Goal: Task Accomplishment & Management: Use online tool/utility

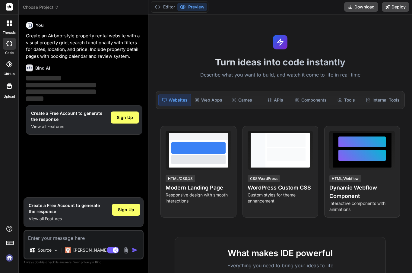
scroll to position [21, 0]
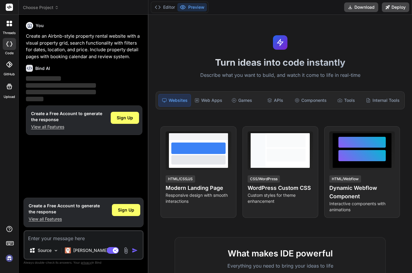
click at [123, 115] on span "Sign Up" at bounding box center [125, 118] width 16 height 6
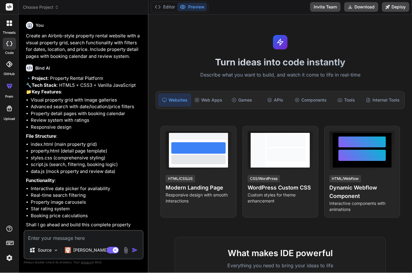
scroll to position [0, 0]
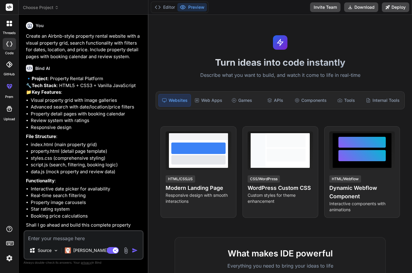
click at [4, 29] on div at bounding box center [9, 23] width 13 height 13
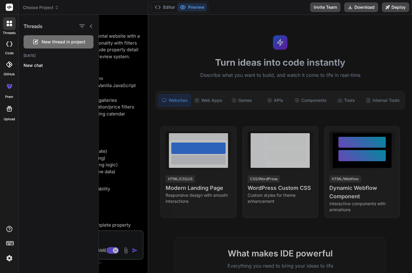
click at [5, 49] on div at bounding box center [9, 44] width 13 height 12
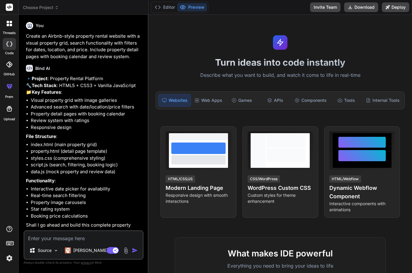
click at [7, 46] on icon at bounding box center [7, 44] width 2 height 5
click at [2, 49] on div "code" at bounding box center [9, 46] width 18 height 20
click at [4, 68] on div at bounding box center [9, 64] width 13 height 13
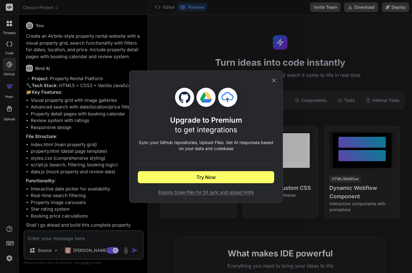
click at [272, 83] on icon at bounding box center [273, 80] width 7 height 7
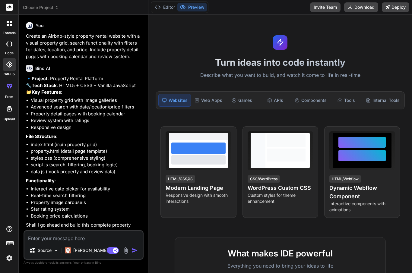
click at [7, 85] on icon at bounding box center [7, 85] width 2 height 2
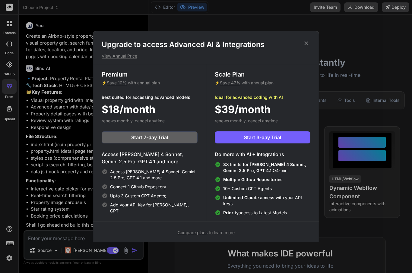
click at [310, 40] on div "Upgrade to access Advanced AI & Integrations View Annual Price" at bounding box center [205, 49] width 225 height 19
click at [309, 50] on div "Upgrade to access Advanced AI & Integrations View Annual Price" at bounding box center [205, 49] width 225 height 19
click at [304, 42] on icon at bounding box center [306, 43] width 4 height 4
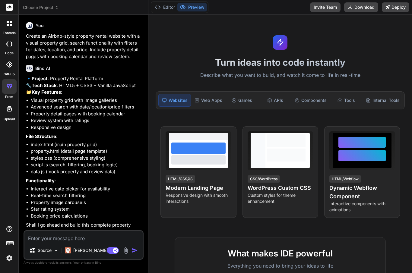
click at [7, 113] on div at bounding box center [9, 109] width 14 height 14
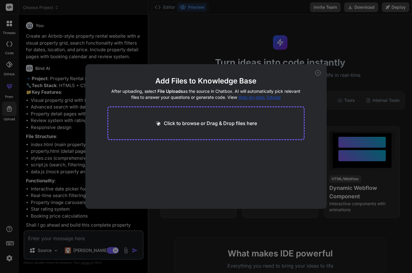
click at [312, 70] on div "Add Files to Knowledge Base After uploading, select File Uploads as the source …" at bounding box center [205, 136] width 241 height 145
click at [317, 74] on icon at bounding box center [317, 72] width 5 height 5
type textarea "x"
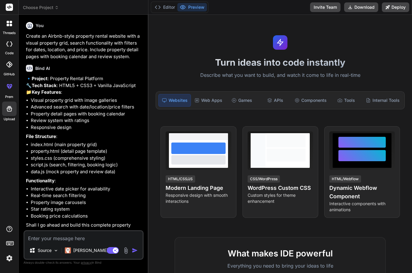
click at [28, 8] on span "Choose Project" at bounding box center [41, 8] width 36 height 6
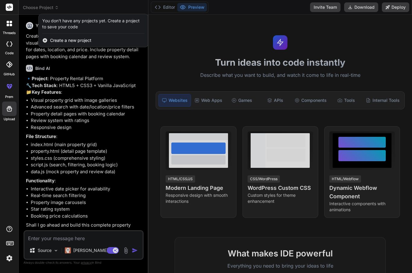
click at [58, 44] on div "Create a new project" at bounding box center [93, 40] width 109 height 13
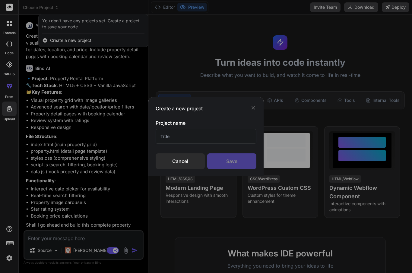
click at [171, 140] on input "text" at bounding box center [205, 136] width 101 height 15
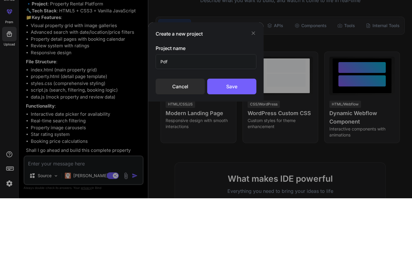
type input "Pdf"
click at [232, 153] on div "Save" at bounding box center [231, 161] width 49 height 16
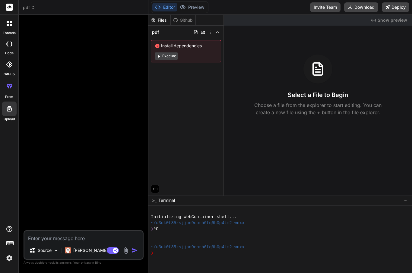
click at [3, 47] on div at bounding box center [9, 44] width 13 height 12
click at [8, 46] on div at bounding box center [9, 44] width 13 height 12
type textarea "x"
click at [8, 14] on div at bounding box center [9, 7] width 18 height 15
click at [11, 8] on rect at bounding box center [9, 7] width 7 height 7
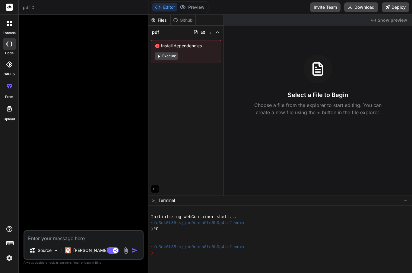
click at [11, 6] on icon at bounding box center [9, 7] width 5 height 4
click at [12, 10] on rect at bounding box center [9, 7] width 7 height 7
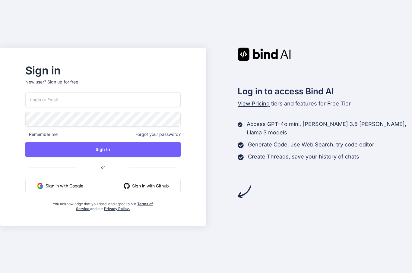
click at [43, 189] on img "button" at bounding box center [40, 186] width 6 height 6
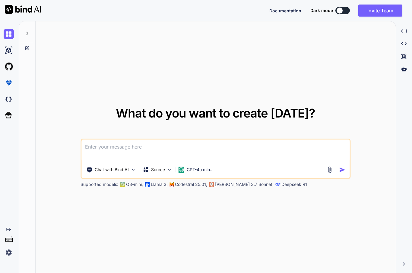
click at [87, 162] on textarea at bounding box center [215, 151] width 268 height 22
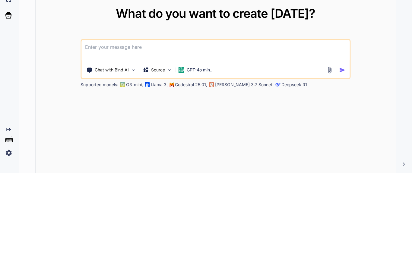
click at [327, 164] on div "Chat with Bind AI Source GPT-4o min.." at bounding box center [214, 170] width 266 height 12
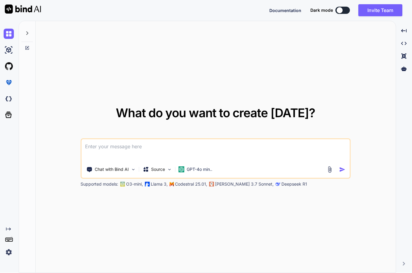
click at [330, 166] on img at bounding box center [329, 169] width 7 height 7
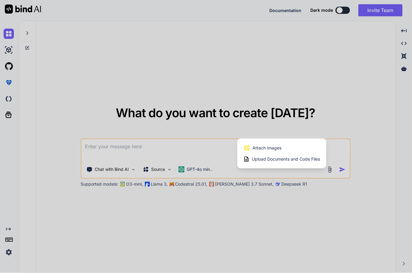
click at [309, 156] on span "Upload Documents and Code Files" at bounding box center [286, 159] width 68 height 6
type textarea "x"
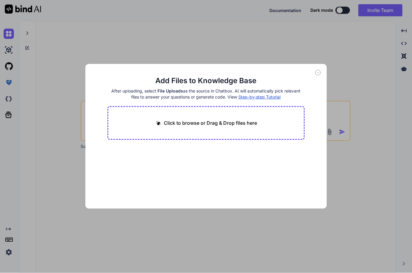
click at [160, 121] on icon at bounding box center [158, 123] width 6 height 6
type input "C:\fakepath\SAP GTS_USA market report (3).pdf"
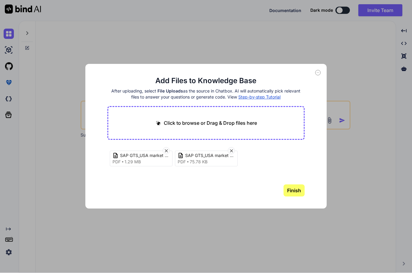
click at [298, 194] on button "Finish" at bounding box center [293, 191] width 21 height 12
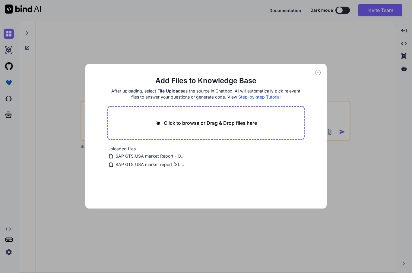
click at [69, 114] on div "Add Files to Knowledge Base After uploading, select File Uploads as the source …" at bounding box center [206, 136] width 412 height 273
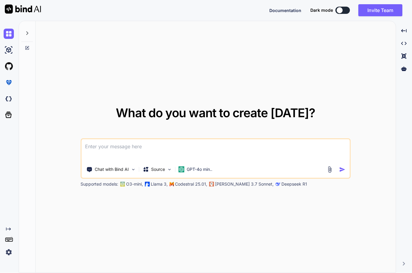
click at [99, 140] on textarea at bounding box center [215, 151] width 268 height 22
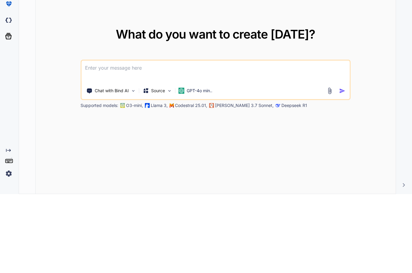
click at [328, 166] on img at bounding box center [329, 169] width 7 height 7
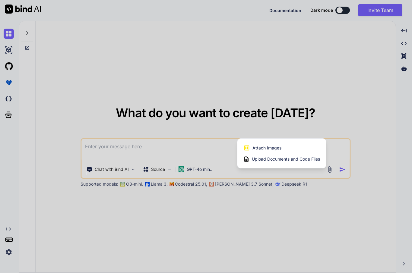
click at [312, 156] on span "Upload Documents and Code Files" at bounding box center [286, 159] width 68 height 6
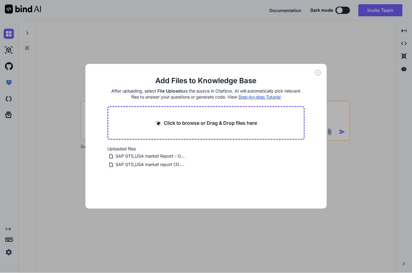
click at [59, 137] on div "Add Files to Knowledge Base After uploading, select File Uploads as the source …" at bounding box center [206, 136] width 412 height 273
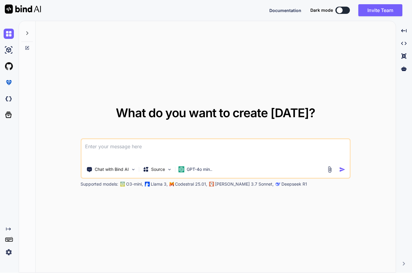
click at [99, 140] on textarea at bounding box center [215, 151] width 268 height 22
click at [82, 140] on textarea "I want to use the sample PDF I gave you, which was the original." at bounding box center [215, 151] width 268 height 22
click at [81, 139] on div "I want to use the sample PDF I gave you, which was the original. Chat with Bind…" at bounding box center [215, 159] width 270 height 40
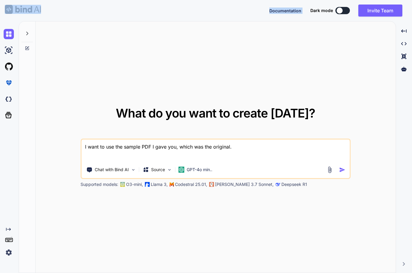
click at [88, 140] on textarea "I want to use the sample PDF I gave you, which was the original." at bounding box center [215, 151] width 268 height 22
click at [87, 140] on textarea "I want to use the sample PDF I gave you, which was the original." at bounding box center [215, 151] width 268 height 22
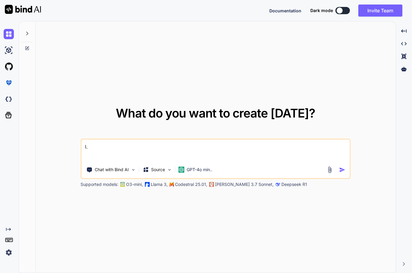
click at [93, 140] on textarea "l." at bounding box center [215, 151] width 268 height 22
type textarea "l"
type textarea "I need an HTML version of the PDF file I gave you. You will start out with the …"
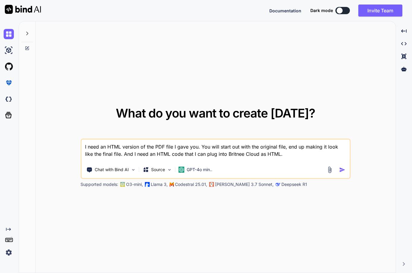
click at [84, 140] on textarea "I need an HTML version of the PDF file I gave you. You will start out with the …" at bounding box center [215, 151] width 268 height 22
click at [88, 140] on textarea "I need an HTML version of the PDF file I gave you. You will start out with the …" at bounding box center [215, 151] width 268 height 22
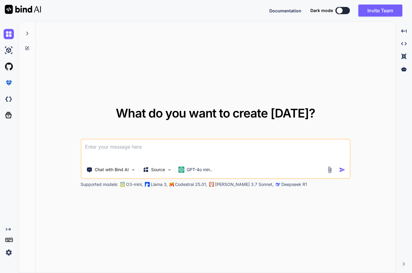
paste textarea "Got it ✅ — thanks for clarifying. If you’ll be giving ChatGPT a PDF report as i…"
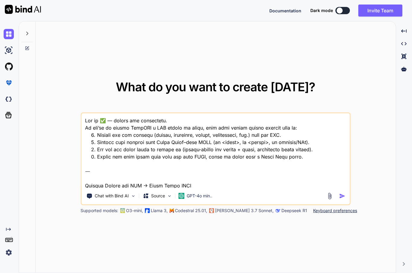
scroll to position [182, 0]
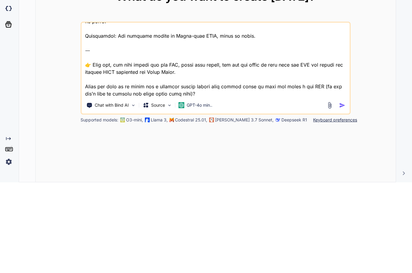
click at [86, 113] on textarea at bounding box center [215, 150] width 268 height 75
click at [102, 113] on textarea at bounding box center [215, 150] width 268 height 75
click at [89, 113] on textarea at bounding box center [215, 150] width 268 height 75
click at [91, 113] on textarea at bounding box center [215, 150] width 268 height 75
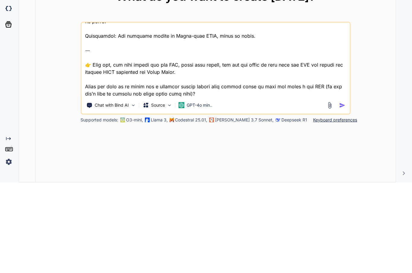
click at [91, 113] on textarea at bounding box center [215, 150] width 268 height 75
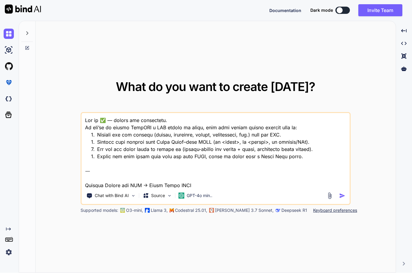
scroll to position [0, 0]
click at [289, 114] on textarea at bounding box center [215, 150] width 268 height 75
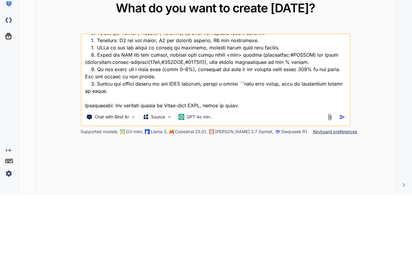
scroll to position [124, 0]
click at [254, 113] on textarea at bounding box center [215, 150] width 268 height 75
click at [97, 113] on textarea at bounding box center [215, 150] width 268 height 75
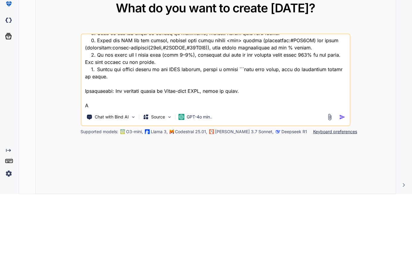
scroll to position [131, 0]
type textarea "1. Extract all the content (titles, subtitles, counts, percentages, etc.) from …"
click at [340, 193] on img "button" at bounding box center [342, 196] width 6 height 6
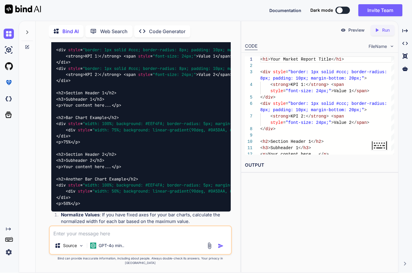
scroll to position [244, 0]
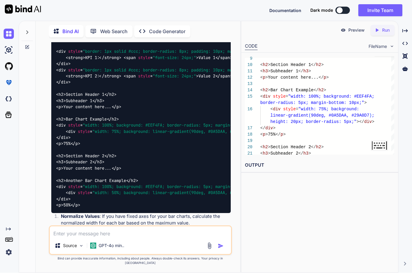
click at [353, 27] on p "Preview" at bounding box center [356, 30] width 16 height 6
click at [356, 27] on p "Preview" at bounding box center [356, 30] width 16 height 6
click at [353, 27] on p "Preview" at bounding box center [356, 30] width 16 height 6
click at [356, 27] on p "Preview" at bounding box center [356, 30] width 16 height 6
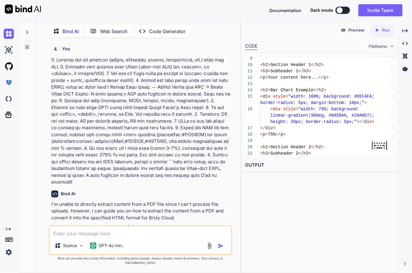
scroll to position [0, 0]
click at [9, 94] on img at bounding box center [9, 99] width 10 height 10
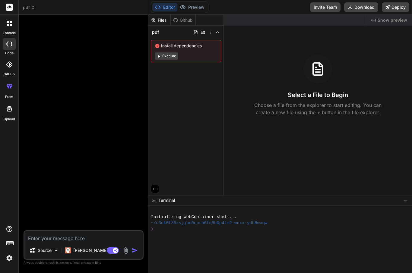
click at [155, 21] on icon at bounding box center [154, 20] width 4 height 4
click at [158, 22] on div "Files" at bounding box center [159, 20] width 22 height 6
type textarea "x"
click at [161, 22] on div "Files" at bounding box center [159, 20] width 22 height 6
click at [164, 94] on div "Files Github pdf Install dependencies Execute" at bounding box center [185, 105] width 75 height 181
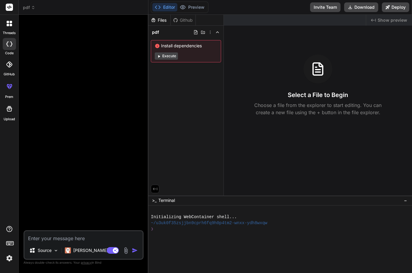
click at [195, 33] on icon at bounding box center [195, 32] width 5 height 5
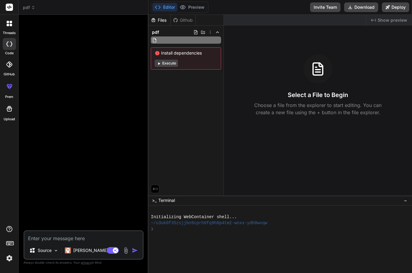
click at [172, 94] on div "Files Github pdf Install dependencies Execute" at bounding box center [185, 105] width 75 height 181
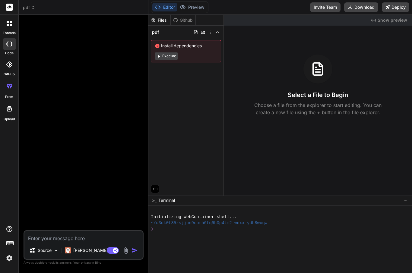
click at [47, 242] on textarea at bounding box center [83, 236] width 118 height 11
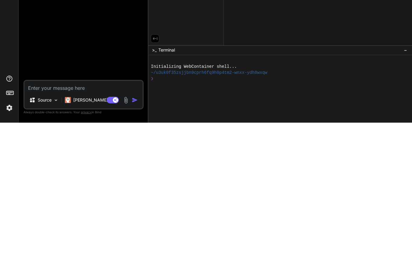
paste textarea "Lor ip ✅ — dolors ame consectetu. Ad eli’se do eiusmo TempORI u LAB etdolo ma a…"
type textarea "Lor ip ✅ — dolors ame consectetu. Ad eli’se do eiusmo TempORI u LAB etdolo ma a…"
type textarea "x"
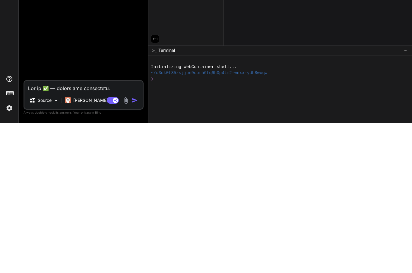
scroll to position [341, 0]
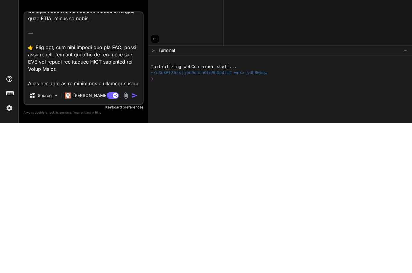
click at [28, 162] on textarea at bounding box center [83, 199] width 118 height 75
click at [27, 162] on textarea at bounding box center [83, 199] width 118 height 75
type textarea "Got it ✅ — thanks for clarifying. If you’ll be giving ChatGPT a PDF report as i…"
type textarea "x"
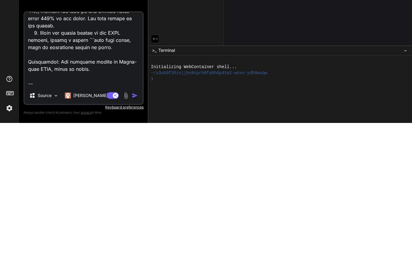
scroll to position [275, 0]
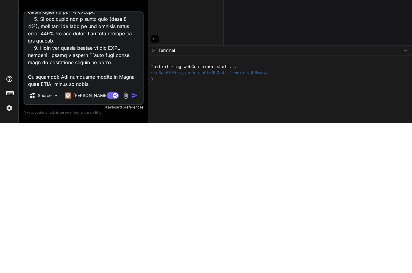
type textarea "Got it ✅ — thanks for clarifying. If you’ll be giving ChatGPT a PDF report as i…"
type textarea "x"
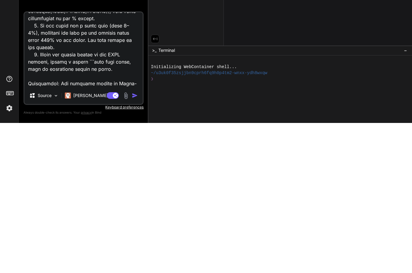
type textarea "Got it ✅ — thanks for clarifying. If you’ll be giving ChatGPT a PDF report as i…"
type textarea "x"
type textarea "Got it ✅ — thanks for clarifying. If you’ll be giving ChatGPT a PDF report as i…"
type textarea "x"
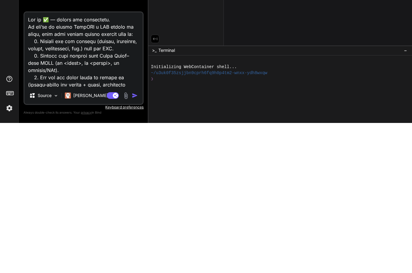
scroll to position [0, 0]
click at [129, 162] on textarea at bounding box center [83, 199] width 118 height 75
type textarea "Got it ✅ — thanks for clarifying. If you’ll be giving ChatGPT a PDF report as i…"
type textarea "x"
type textarea "Got it ✅ — thanks for clarifying. If you’ll be giving ChatGPT a PDF report as i…"
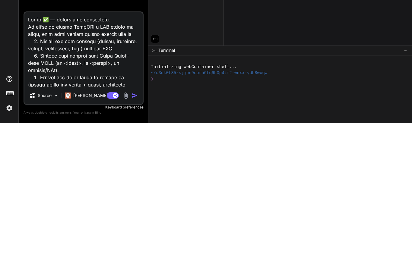
type textarea "x"
type textarea "Got it ✅ — thanks for clarifying. If you’ll be giving ChatGPT a PDF report as i…"
type textarea "x"
type textarea "Got it ✅ — thanks for clarifying. If you’ll be giving ChatGPT a PDF report as i…"
type textarea "x"
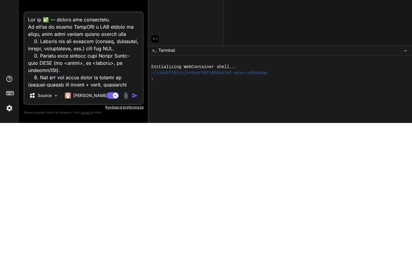
type textarea "Got it ✅ — thanks for clarifying. If you’ll be giving ChatGPT a PDF report as i…"
type textarea "x"
type textarea "Got it ✅ — thanks for clarifying. If you’ll be giving ChatGPT a PDF report as i…"
type textarea "x"
type textarea "Got it ✅ — thanks for clarifying. If you’ll be giving ChatGPT a PDF report as i…"
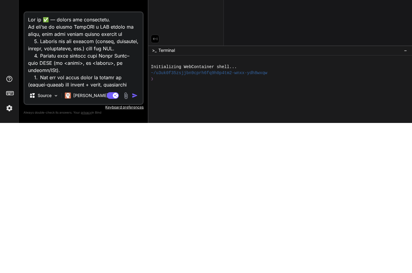
type textarea "x"
type textarea "Got it ✅ — thanks for clarifying. If you’ll be giving ChatGPT a PDF report as i…"
type textarea "x"
type textarea "Got it ✅ — thanks for clarifying. If you’ll be giving ChatGPT a PDF report as i…"
type textarea "x"
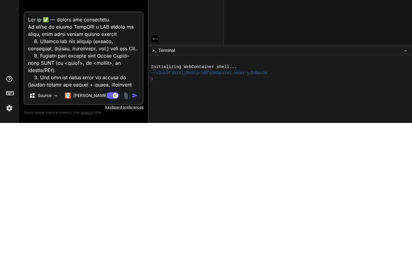
type textarea "Got it ✅ — thanks for clarifying. If you’ll be giving ChatGPT a PDF report as i…"
type textarea "x"
type textarea "Got it ✅ — thanks for clarifying. If you’ll be giving ChatGPT a PDF report as i…"
type textarea "x"
type textarea "Got it ✅ — thanks for clarifying. If you’ll be giving ChatGPT a PDF report as i…"
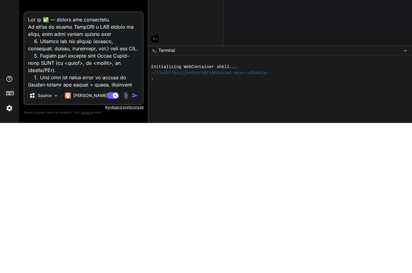
type textarea "x"
type textarea "Got it ✅ — thanks for clarifying. If you’ll be giving ChatGPT a PDF report as i…"
type textarea "x"
type textarea "Got it ✅ — thanks for clarifying. If you’ll be giving ChatGPT a PDF report as i…"
type textarea "x"
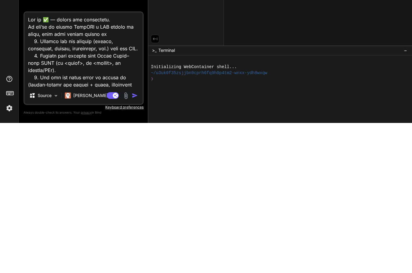
type textarea "Got it ✅ — thanks for clarifying. If you’ll be giving ChatGPT a PDF report as i…"
type textarea "x"
type textarea "Got it ✅ — thanks for clarifying. If you’ll be giving ChatGPT a PDF report as i…"
type textarea "x"
type textarea "Got it ✅ — thanks for clarifying. If you’ll be giving ChatGPT a PDF report as i…"
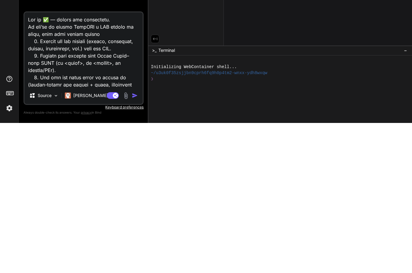
type textarea "x"
type textarea "Got it ✅ — thanks for clarifying. If you’ll be giving ChatGPT a PDF report as i…"
type textarea "x"
type textarea "Got it ✅ — thanks for clarifying. If you’ll be giving ChatGPT a PDF report as i…"
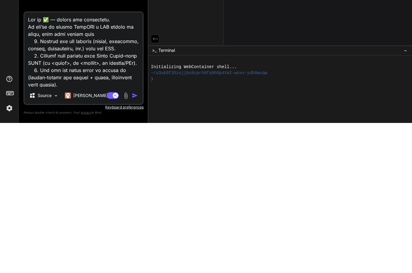
type textarea "x"
type textarea "Got it ✅ — thanks for clarifying. If you’ll be giving ChatGPT a PDF report as i…"
type textarea "x"
type textarea "Got it ✅ — thanks for clarifying. If you’ll be giving ChatGPT a PDF report as i…"
type textarea "x"
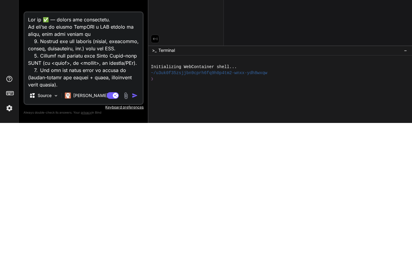
type textarea "Got it ✅ — thanks for clarifying. If you’ll be giving ChatGPT a PDF report as i…"
type textarea "x"
type textarea "Got it ✅ — thanks for clarifying. If you’ll be giving ChatGPT a PDF report as i…"
type textarea "x"
type textarea "Got it ✅ — thanks for clarifying. If you’ll be giving ChatGPT a PDF report as i…"
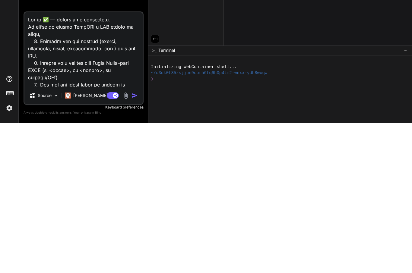
type textarea "x"
type textarea "Got it ✅ — thanks for clarifying. If you’ll be giving ChatGPT a PDF report 1. E…"
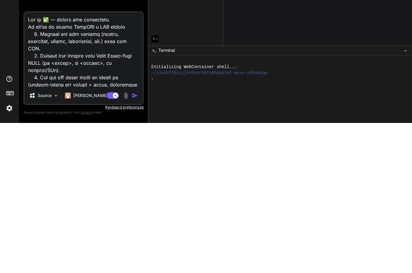
type textarea "x"
type textarea "Got it ✅ — thanks for clarifying. If you’ll be giving ChatGPT a 1. Extract all …"
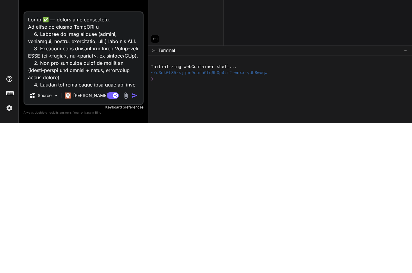
type textarea "x"
type textarea "Got it ✅ — thanks for clarifying. If you’ll be giving 1. Extract all the conten…"
type textarea "x"
type textarea "Got it ✅ — thanks for clarifying. If you’ll be 1. Extract all the content (titl…"
type textarea "x"
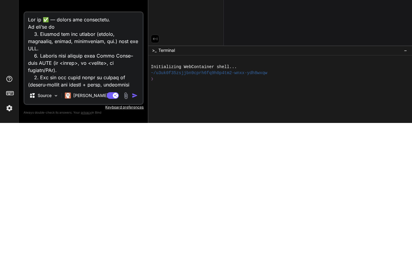
type textarea "Got it ✅ — thanks for clarifying. If you’ll 1. Extract all the content (titles,…"
type textarea "x"
type textarea "Got it ✅ — thanks for clarifying. 1. Extract all the content (titles, subtitles…"
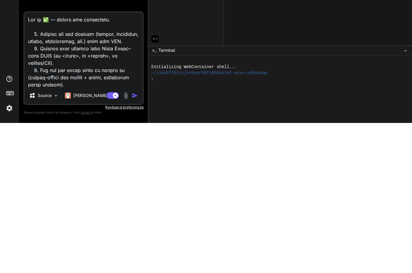
type textarea "x"
type textarea "Got it ✅ — thanks 1. Extract all the content (titles, subtitles, counts, percen…"
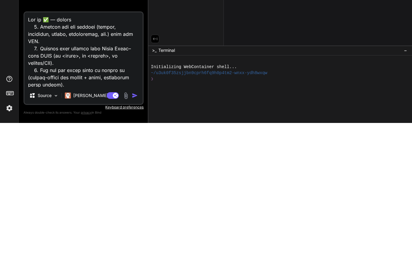
type textarea "x"
type textarea "Got 1. Extract all the content (titles, subtitles, counts, percentages, etc.) f…"
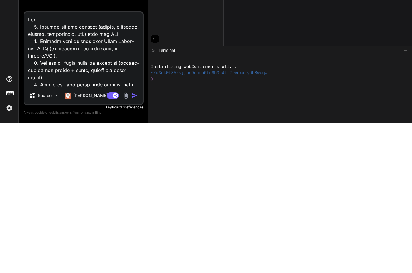
type textarea "x"
type textarea "1. Extract all the content (titles, subtitles, counts, percentages, etc.) from …"
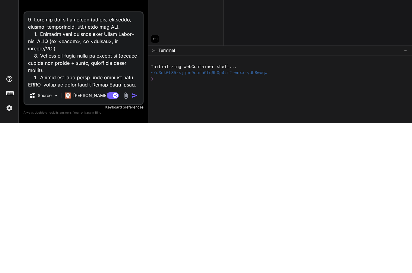
type textarea "x"
type textarea "1. Extract all the content (titles, subtitles, counts, percentages, etc.) from …"
click at [135, 243] on img "button" at bounding box center [135, 246] width 6 height 6
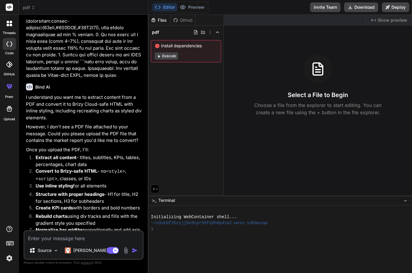
scroll to position [144, 0]
click at [124, 249] on img at bounding box center [125, 250] width 7 height 7
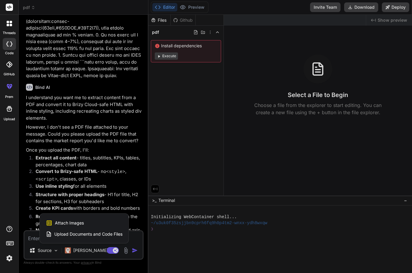
click at [77, 236] on span "Upload Documents and Code Files" at bounding box center [88, 234] width 68 height 6
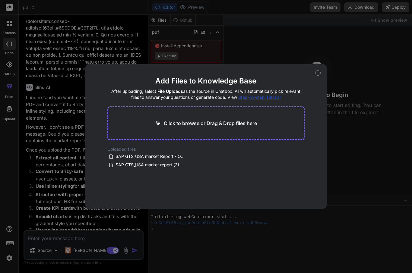
click at [134, 120] on div "Click to browse or Drag & Drop files here" at bounding box center [205, 123] width 197 height 34
click at [36, 231] on div "Add Files to Knowledge Base After uploading, select File Uploads as the source …" at bounding box center [206, 136] width 412 height 273
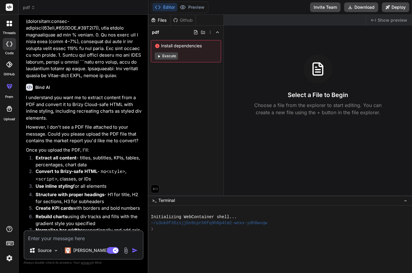
click at [119, 251] on button "Agent Mode. When this toggle is activated, AI automatically makes decisions, re…" at bounding box center [112, 250] width 14 height 7
click at [125, 253] on img at bounding box center [125, 250] width 7 height 7
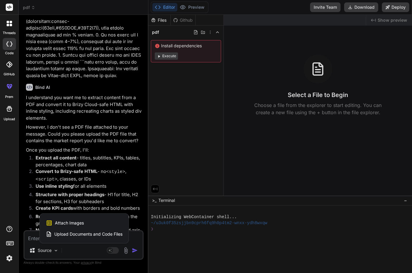
click at [90, 232] on span "Upload Documents and Code Files" at bounding box center [88, 234] width 68 height 6
type textarea "x"
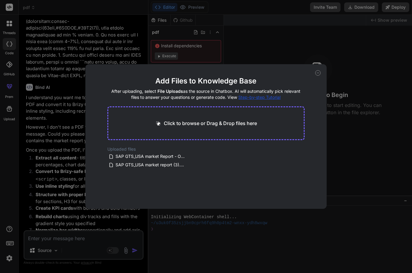
click at [149, 127] on div "Click to browse or Drag & Drop files here" at bounding box center [205, 123] width 197 height 34
click at [174, 124] on p "Click to browse or Drag & Drop files here" at bounding box center [210, 123] width 93 height 7
type input "C:\fakepath\SAP GTS_USA market report (3).pdf"
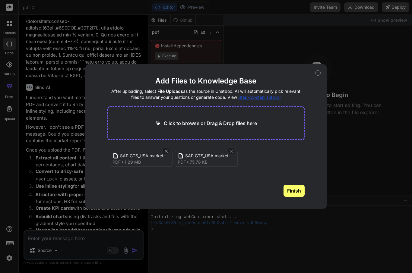
click at [298, 194] on button "Finish" at bounding box center [293, 191] width 21 height 12
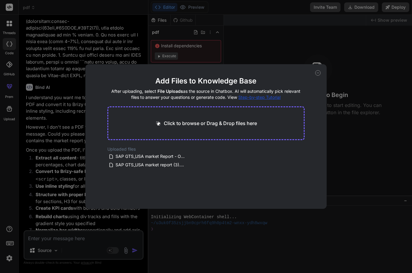
click at [320, 72] on icon at bounding box center [317, 72] width 5 height 5
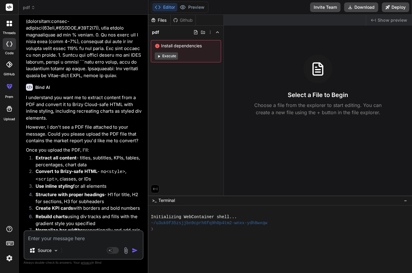
click at [129, 250] on img at bounding box center [125, 250] width 7 height 7
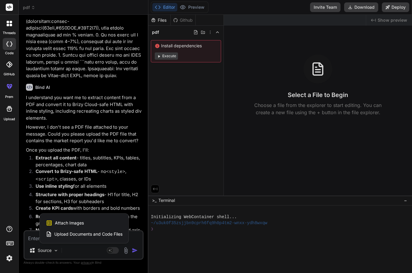
click at [34, 242] on div at bounding box center [206, 136] width 412 height 273
type textarea "x"
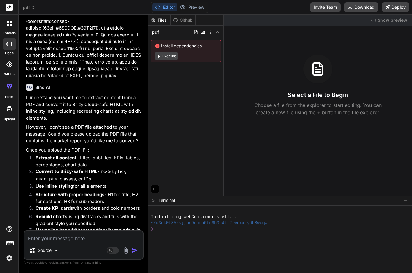
click at [36, 241] on textarea at bounding box center [83, 236] width 118 height 11
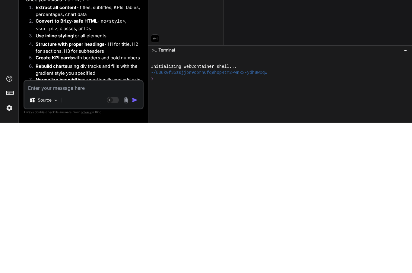
type textarea "T"
type textarea "x"
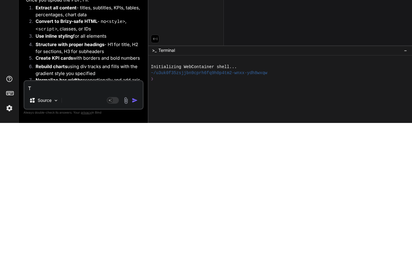
type textarea "Th"
type textarea "x"
type textarea "The"
type textarea "x"
type textarea "They"
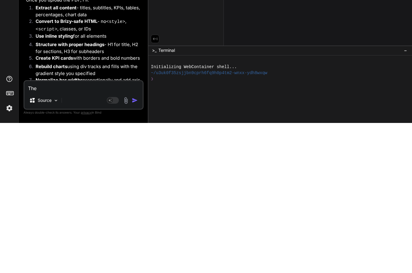
type textarea "x"
type textarea "They"
type textarea "x"
type textarea "They a"
type textarea "x"
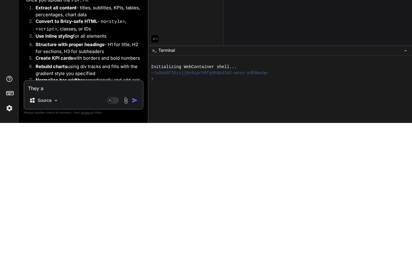
type textarea "They ar"
type textarea "x"
type textarea "They are"
type textarea "x"
type textarea "They are"
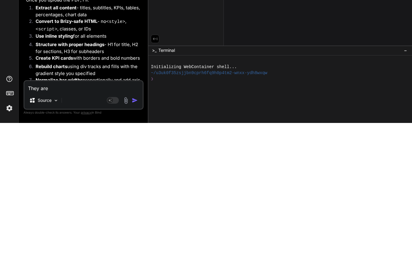
type textarea "x"
type textarea "They are t"
type textarea "x"
type textarea "They are th"
type textarea "x"
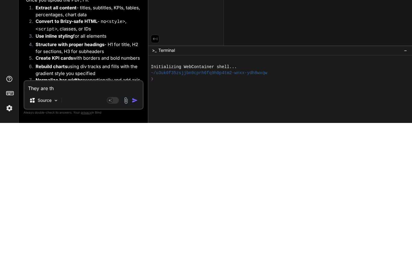
type textarea "They are the"
type textarea "x"
type textarea "They are thei"
type textarea "x"
type textarea "They are their"
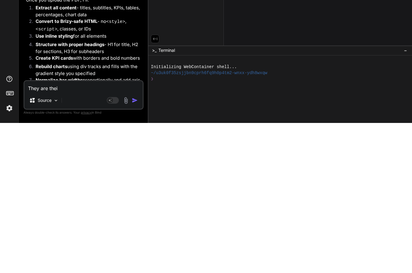
type textarea "x"
type textarea "They are their"
type textarea "x"
type textarea "They are their"
type textarea "x"
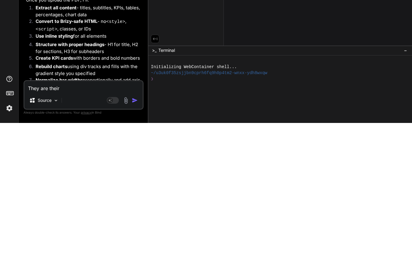
type textarea "They are thei"
type textarea "x"
type textarea "They are the"
type textarea "x"
type textarea "They are ther"
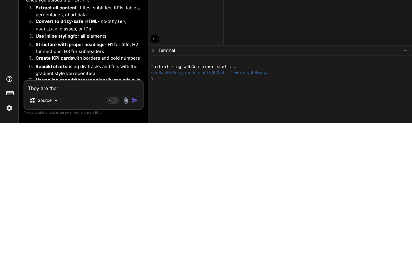
type textarea "x"
type textarea "They are there"
type textarea "x"
type textarea "They are there"
click at [136, 247] on img "button" at bounding box center [135, 250] width 6 height 6
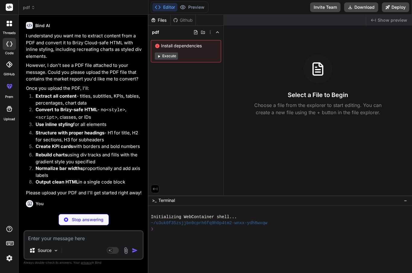
scroll to position [200, 0]
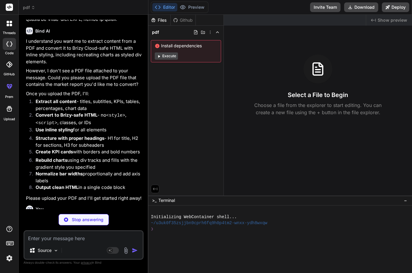
type textarea "x"
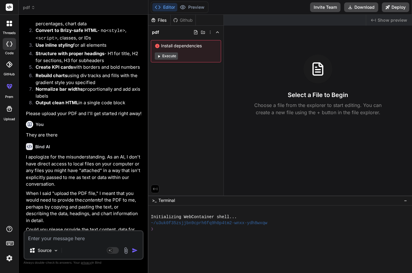
scroll to position [284, 0]
click at [40, 241] on textarea at bounding box center [83, 236] width 118 height 11
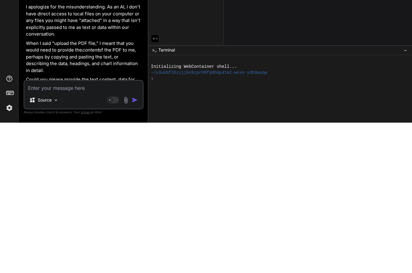
paste textarea "Sourcing analytics SRA - Integrity Resource Management Created on: 03/28/2025 B…"
type textarea "Sourcing analytics SRA - Integrity Resource Management Created on: 03/28/2025 B…"
type textarea "x"
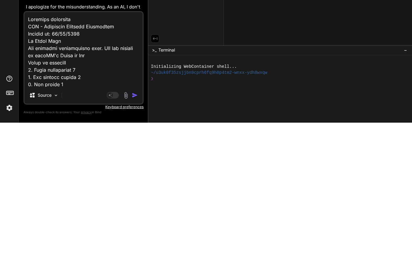
scroll to position [1600, 0]
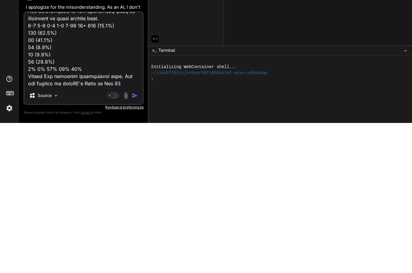
type textarea "Sourcing analytics SRA - Integrity Resource Management Created on: 03/28/2025 B…"
click at [133, 243] on img "button" at bounding box center [135, 246] width 6 height 6
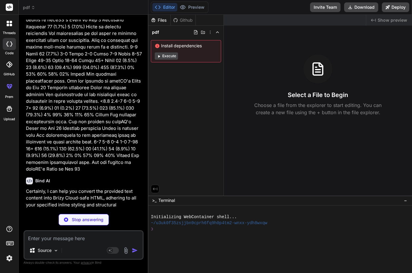
scroll to position [1132, 0]
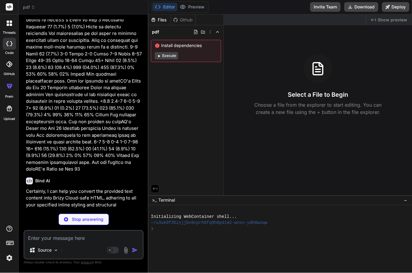
click at [41, 244] on div "Click to open Workbench" at bounding box center [79, 246] width 94 height 5
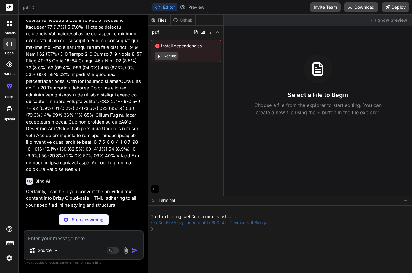
click at [160, 10] on icon at bounding box center [158, 7] width 6 height 6
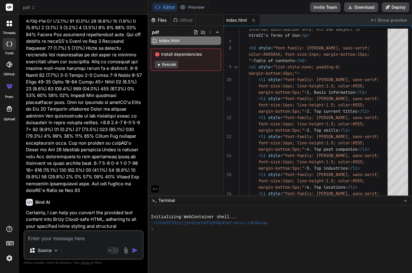
type textarea "x"
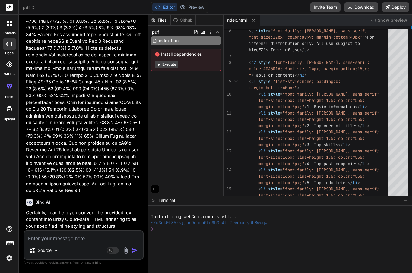
click at [395, 20] on span "Show preview" at bounding box center [392, 20] width 30 height 6
click at [391, 21] on span "Show preview" at bounding box center [392, 20] width 30 height 6
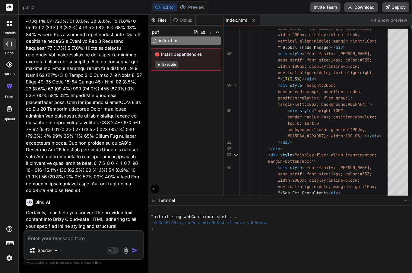
type textarea "border-radius:4px; position:absolute; top:0; left:0; background:linear-gradient…"
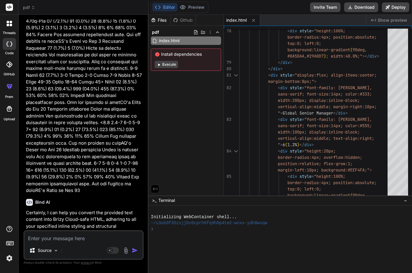
click at [51, 254] on div "Brizy Cloud-Safe HTML Report Click to open Workbench" at bounding box center [79, 264] width 106 height 20
click at [55, 265] on div "Click to open Workbench" at bounding box center [79, 267] width 94 height 5
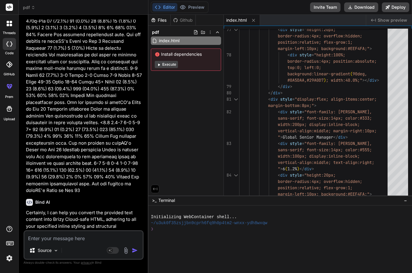
click at [393, 20] on span "Show preview" at bounding box center [392, 20] width 30 height 6
click at [395, 20] on span "Show preview" at bounding box center [392, 20] width 30 height 6
click at [395, 8] on button "Deploy" at bounding box center [394, 7] width 27 height 10
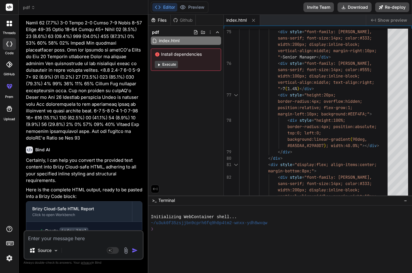
type textarea "x"
click at [53, 242] on textarea at bounding box center [83, 236] width 118 height 11
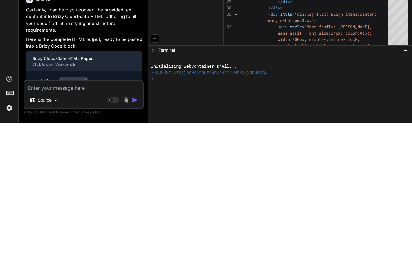
type textarea "H"
type textarea "x"
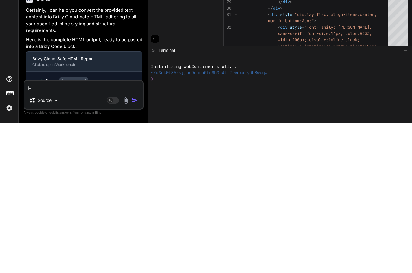
type textarea "Ho"
type textarea "x"
type textarea "How"
type textarea "x"
type textarea "How"
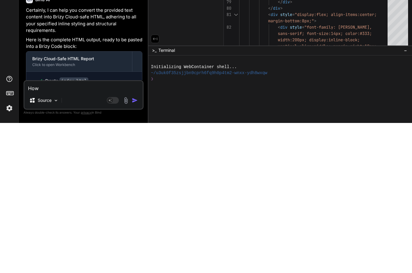
type textarea "x"
type textarea "How d"
type textarea "x"
type textarea "How do"
type textarea "x"
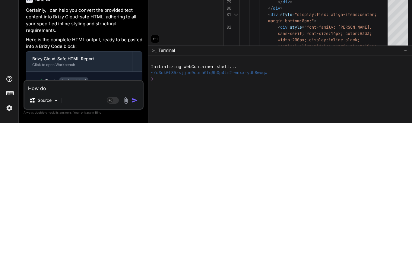
type textarea "How do"
type textarea "x"
type textarea "How do i"
type textarea "x"
type textarea "How do I"
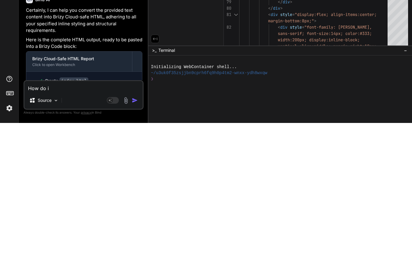
type textarea "x"
type textarea "How do I"
type textarea "x"
type textarea "How do I p"
type textarea "x"
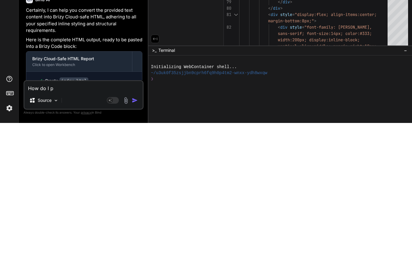
type textarea "How do I pr"
type textarea "x"
type textarea "How do I pre"
type textarea "x"
type textarea "How do I prev"
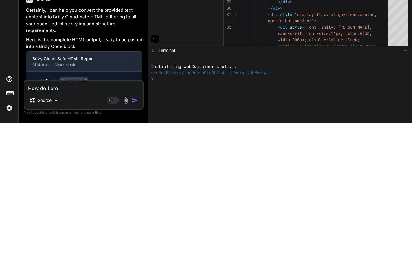
type textarea "x"
type textarea "How do I previ"
type textarea "x"
type textarea "How do I previe"
type textarea "x"
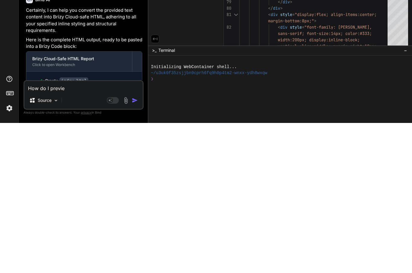
type textarea "How do I preview"
type textarea "x"
type textarea "How do I preview"
type textarea "x"
type textarea "How do I preview o"
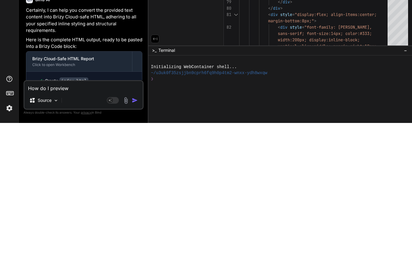
type textarea "x"
type textarea "How do I preview or"
type textarea "x"
type textarea "How do I preview or"
type textarea "x"
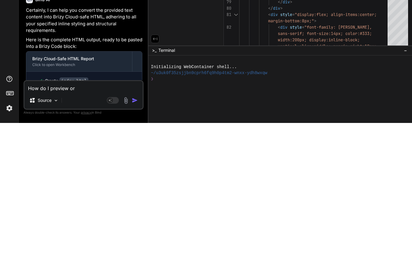
type textarea "How do I preview or c"
type textarea "x"
type textarea "How do I preview or co"
type textarea "x"
type textarea "How do I preview or coo"
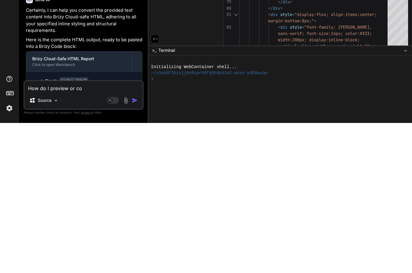
type textarea "x"
type textarea "How do I preview or cooy"
type textarea "x"
type textarea "How do I preview or copy"
type textarea "x"
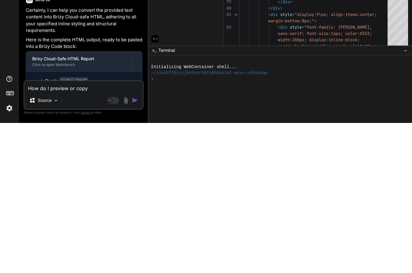
type textarea "How do I preview or copy?"
type textarea "x"
type textarea "How do I preview or copy?"
click at [133, 247] on img "button" at bounding box center [135, 250] width 6 height 6
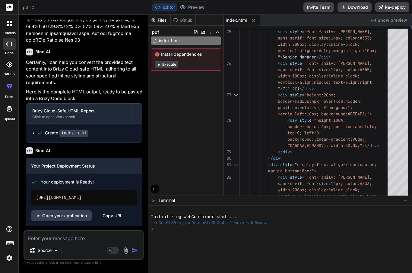
scroll to position [1256, 0]
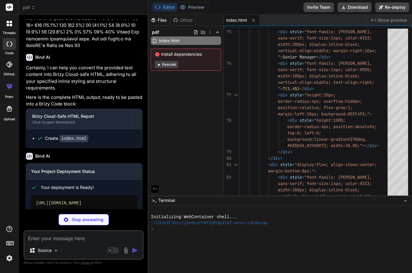
type textarea "x"
type textarea ""author": "", "license": "ISC", "dependencies": { "http-server": "^14.1.1" } }"
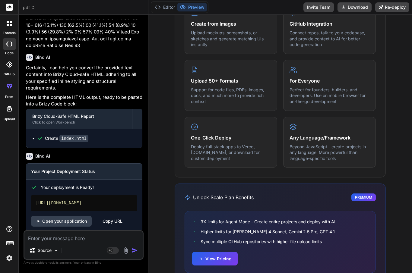
scroll to position [322, 0]
click at [221, 252] on button "View Pricing" at bounding box center [215, 259] width 46 height 14
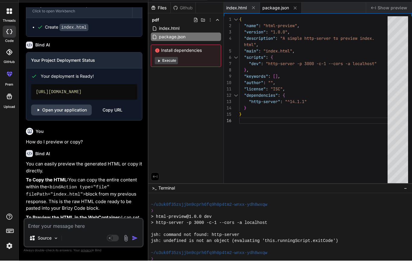
scroll to position [0, 0]
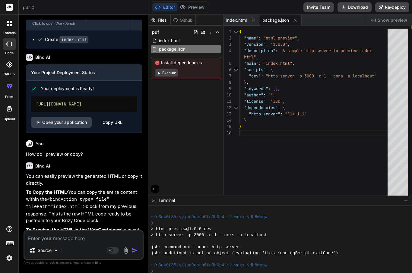
type textarea "x"
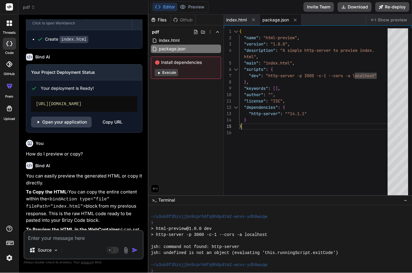
scroll to position [32, 0]
click at [162, 36] on div "index.html" at bounding box center [186, 40] width 70 height 8
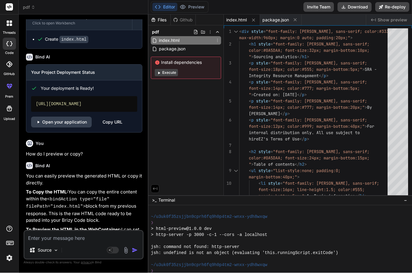
click at [159, 37] on span "index.html" at bounding box center [169, 40] width 22 height 7
click at [212, 36] on div "index.html" at bounding box center [186, 40] width 70 height 8
click at [215, 38] on icon at bounding box center [217, 40] width 5 height 5
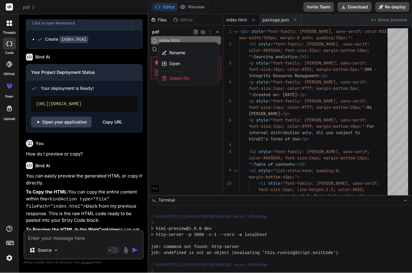
click at [169, 58] on div "Open" at bounding box center [188, 63] width 60 height 11
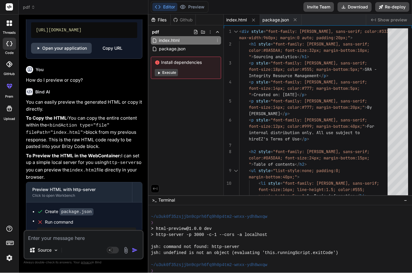
scroll to position [1428, 0]
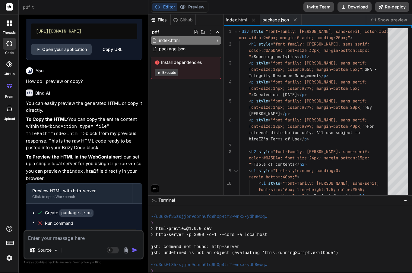
click at [50, 195] on div "Click to open Workbench" at bounding box center [79, 197] width 94 height 5
click at [53, 195] on div "Click to open Workbench" at bounding box center [79, 197] width 94 height 5
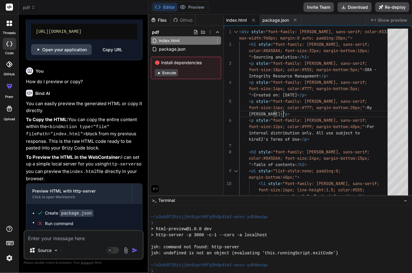
scroll to position [19, 0]
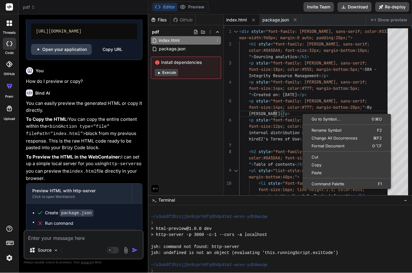
click at [206, 162] on div "Files Github pdf index.html package.json Install dependencies Execute" at bounding box center [185, 105] width 75 height 181
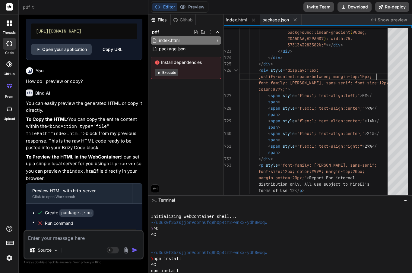
scroll to position [25, 0]
type textarea "distribution only. All use subject to hireEZ's Terms of Use 12</p> </div> </div>"
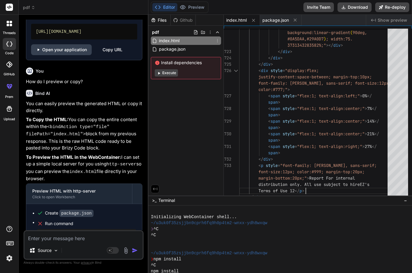
type textarea "x"
click at [235, 24] on div "index.html" at bounding box center [242, 20] width 36 height 11
click at [277, 21] on span "package.json" at bounding box center [275, 20] width 27 height 6
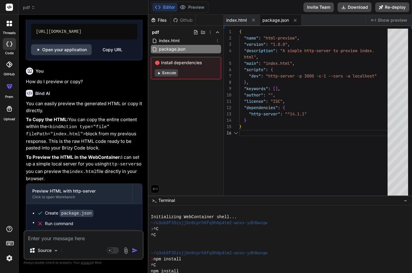
scroll to position [38, 0]
click at [239, 24] on div "index.html" at bounding box center [242, 20] width 36 height 11
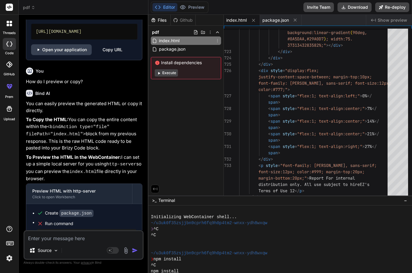
scroll to position [25, 0]
click at [382, 21] on span "Show preview" at bounding box center [392, 20] width 30 height 6
click at [354, 4] on button "Download" at bounding box center [354, 7] width 34 height 10
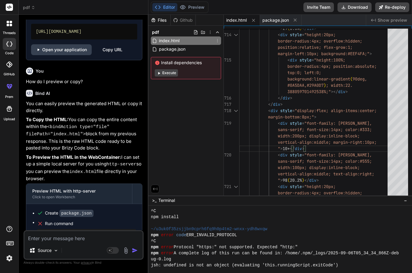
scroll to position [13, 0]
type textarea "sans-serif; font-size:14px; color:#333; width:200px; display:inline-block; vert…"
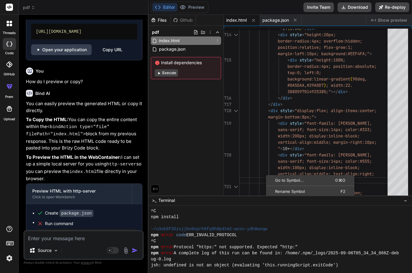
scroll to position [44, 0]
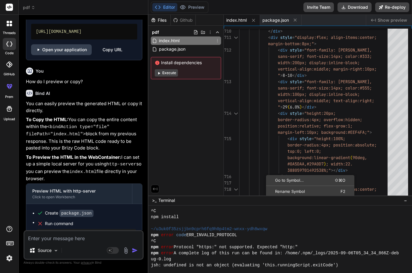
click at [56, 0] on header "pdf Created with Pixso." at bounding box center [84, 7] width 130 height 15
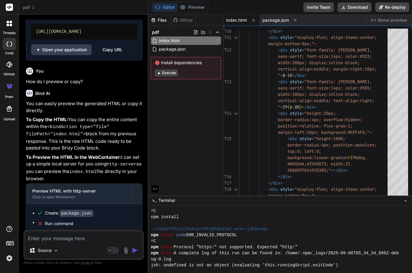
click at [262, 1] on div "Editor Preview Disabled until preview for your project is generated Invite Team…" at bounding box center [279, 7] width 263 height 15
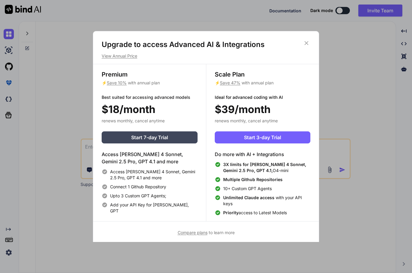
type textarea "x"
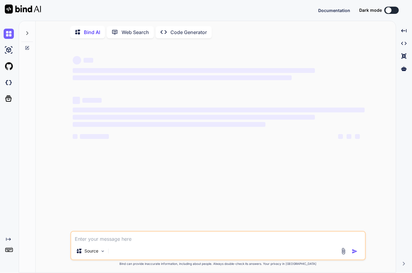
type textarea "x"
